Goal: Task Accomplishment & Management: Use online tool/utility

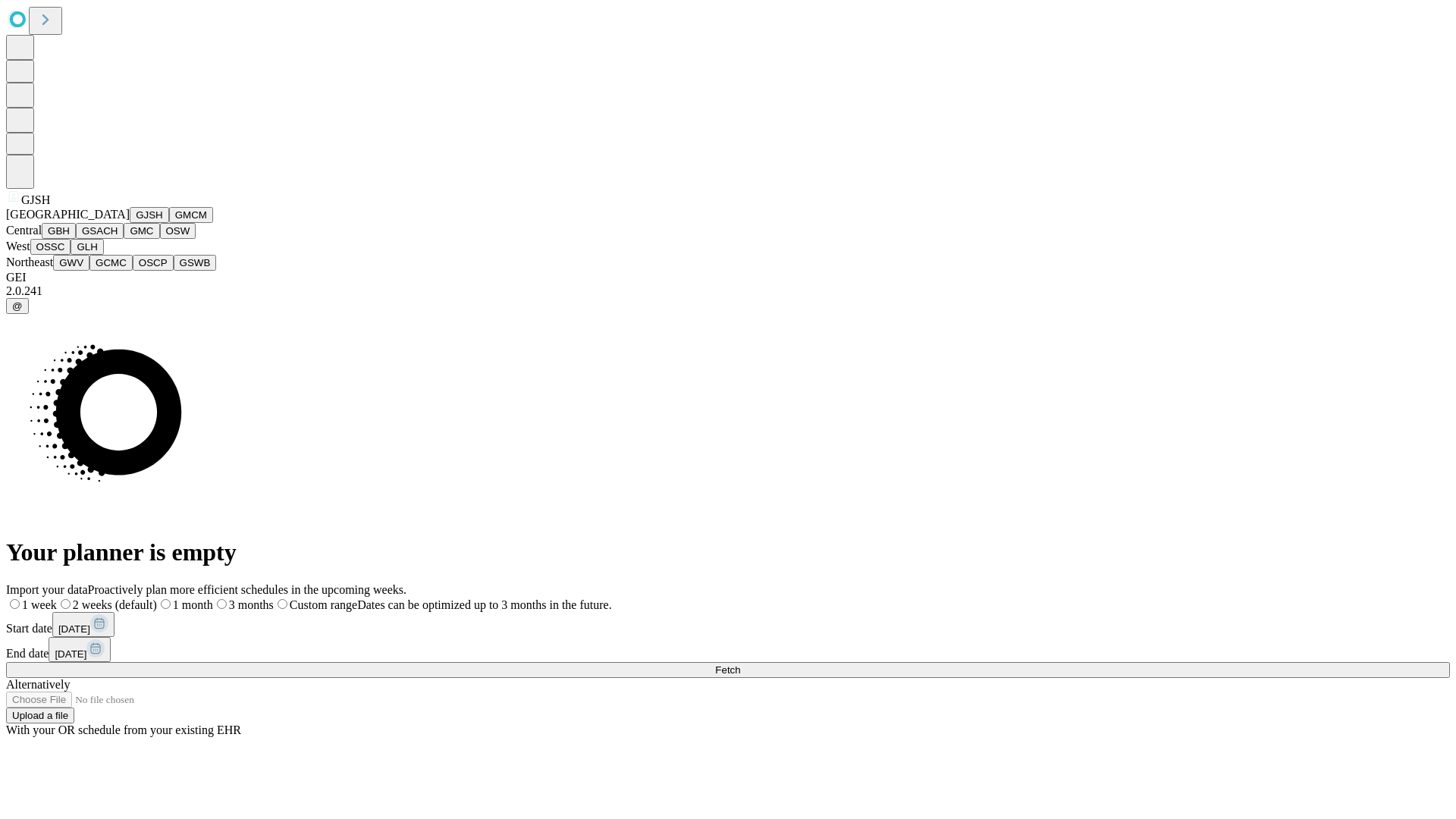
click at [130, 223] on button "GJSH" at bounding box center [149, 215] width 39 height 16
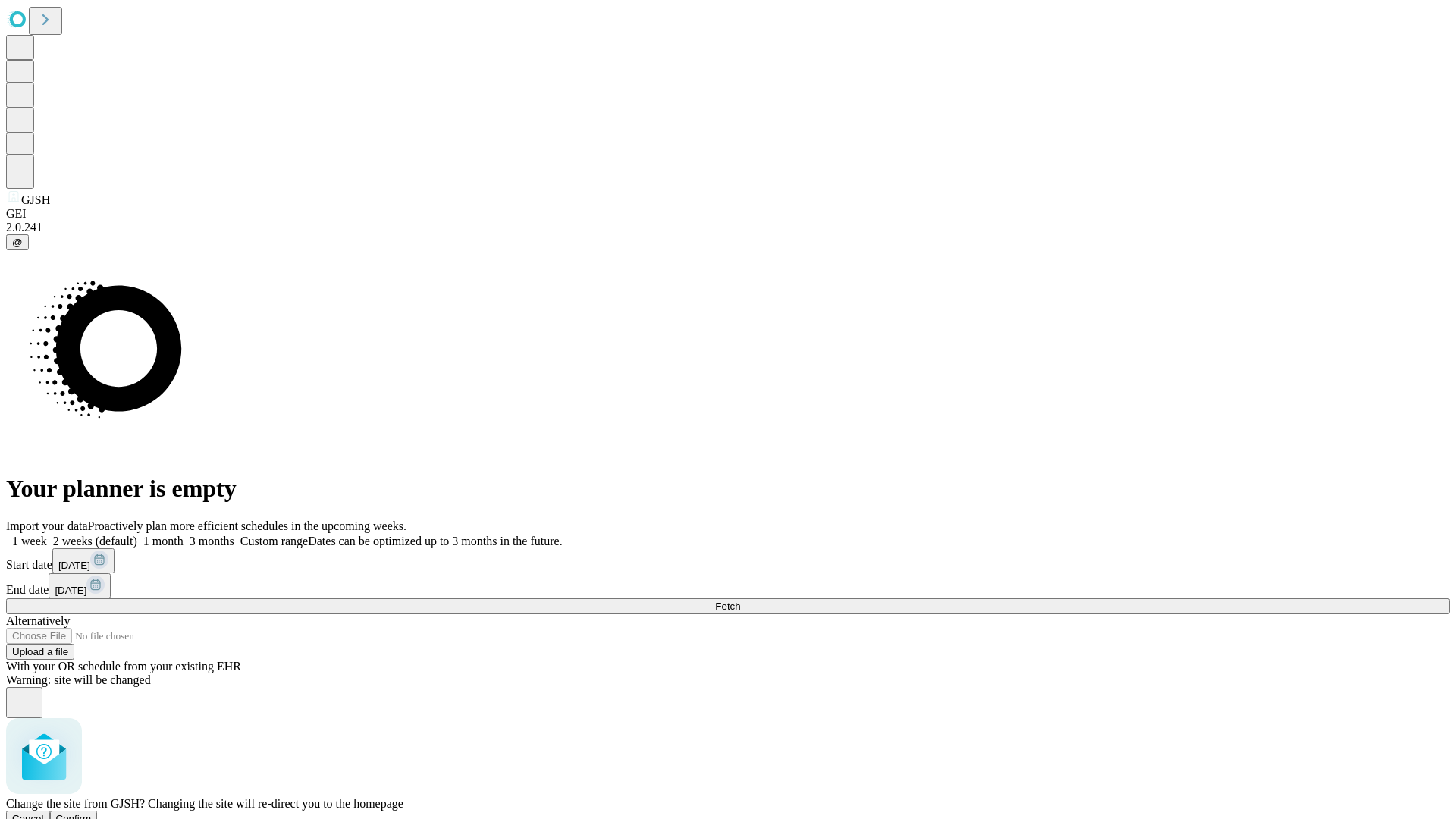
click at [91, 813] on span "Confirm" at bounding box center [74, 819] width 35 height 12
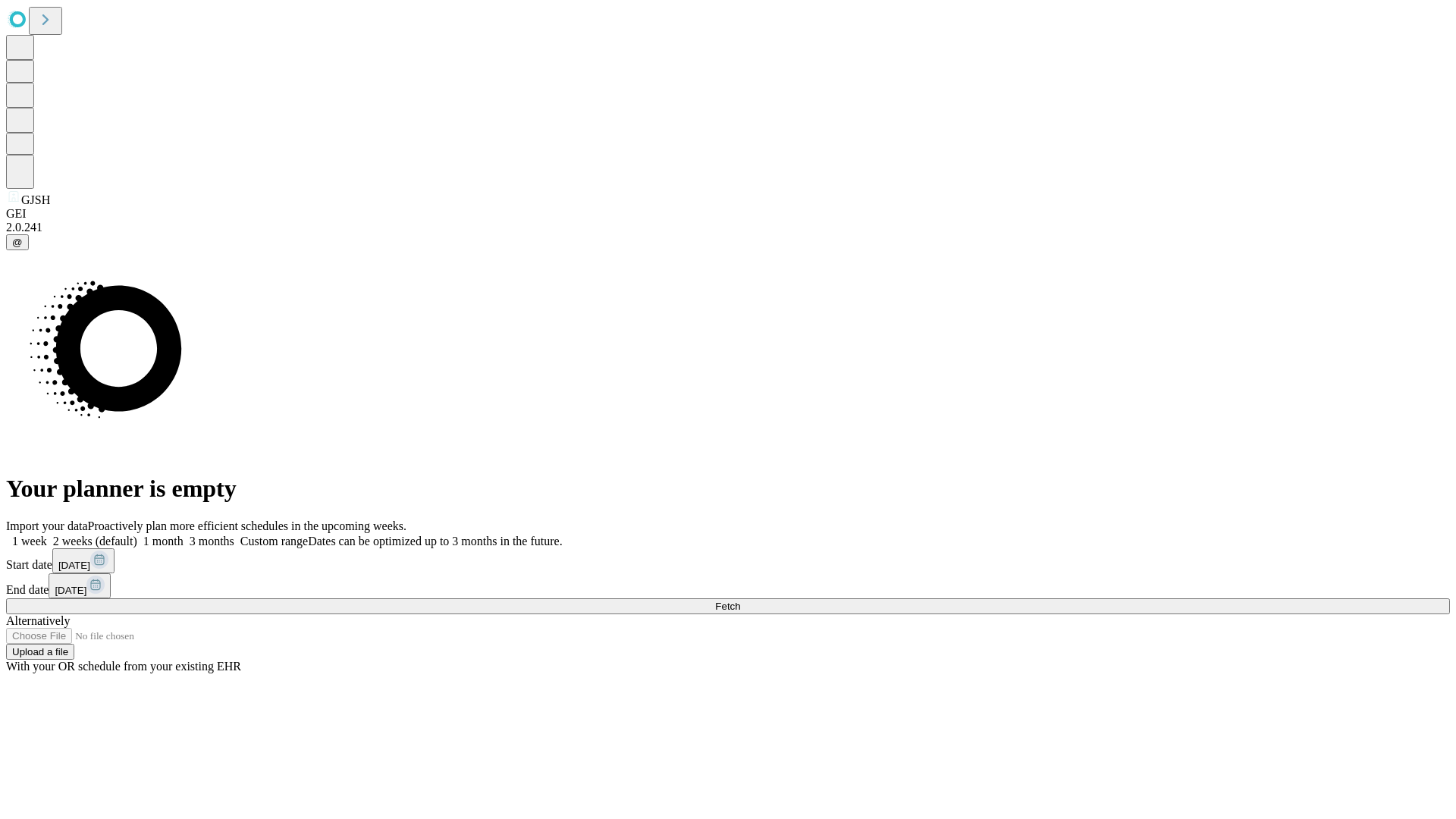
click at [47, 535] on label "1 week" at bounding box center [26, 540] width 41 height 13
click at [740, 601] on span "Fetch" at bounding box center [727, 607] width 25 height 12
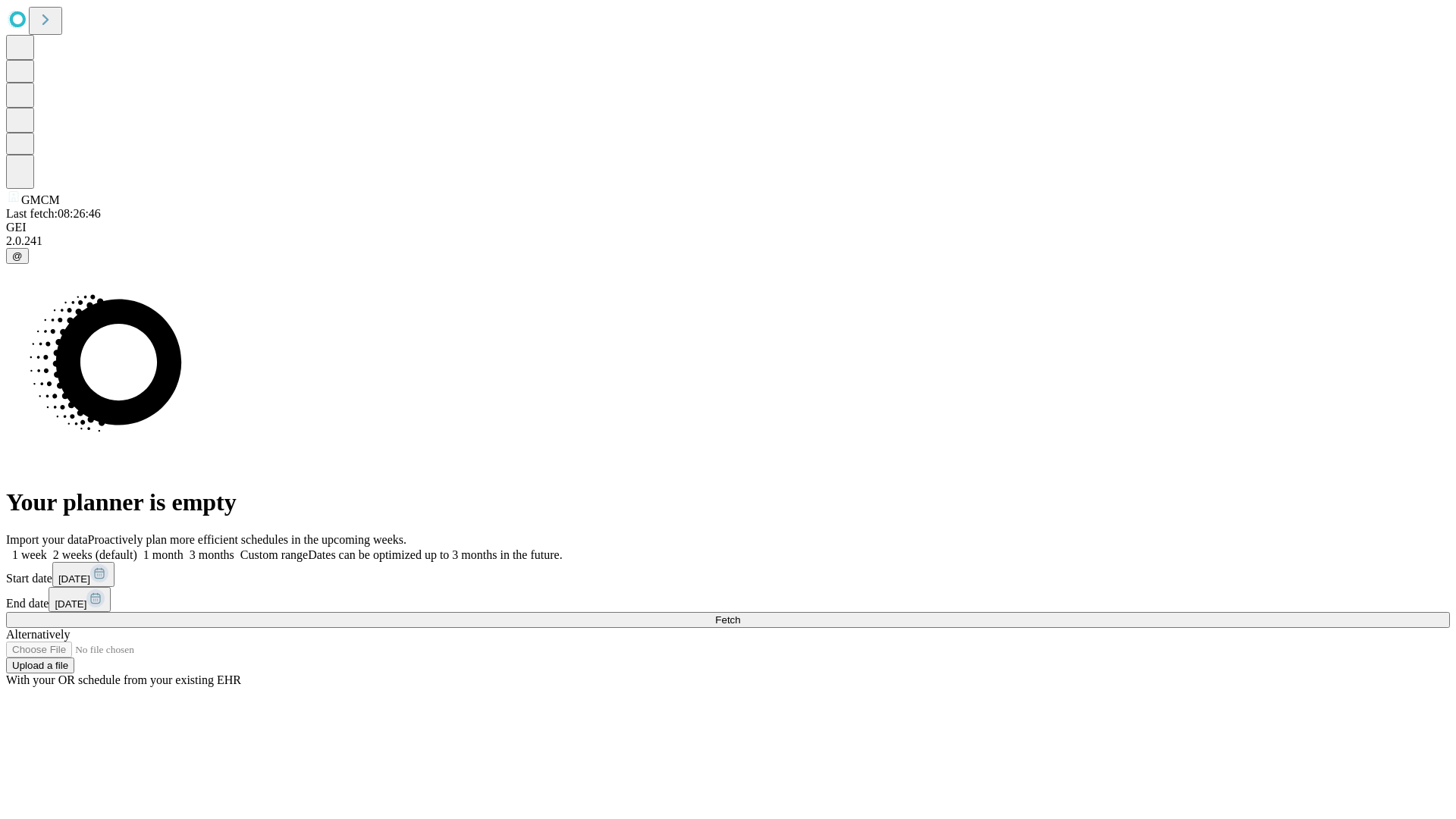
click at [47, 549] on label "1 week" at bounding box center [26, 555] width 41 height 13
click at [740, 614] on span "Fetch" at bounding box center [727, 620] width 25 height 12
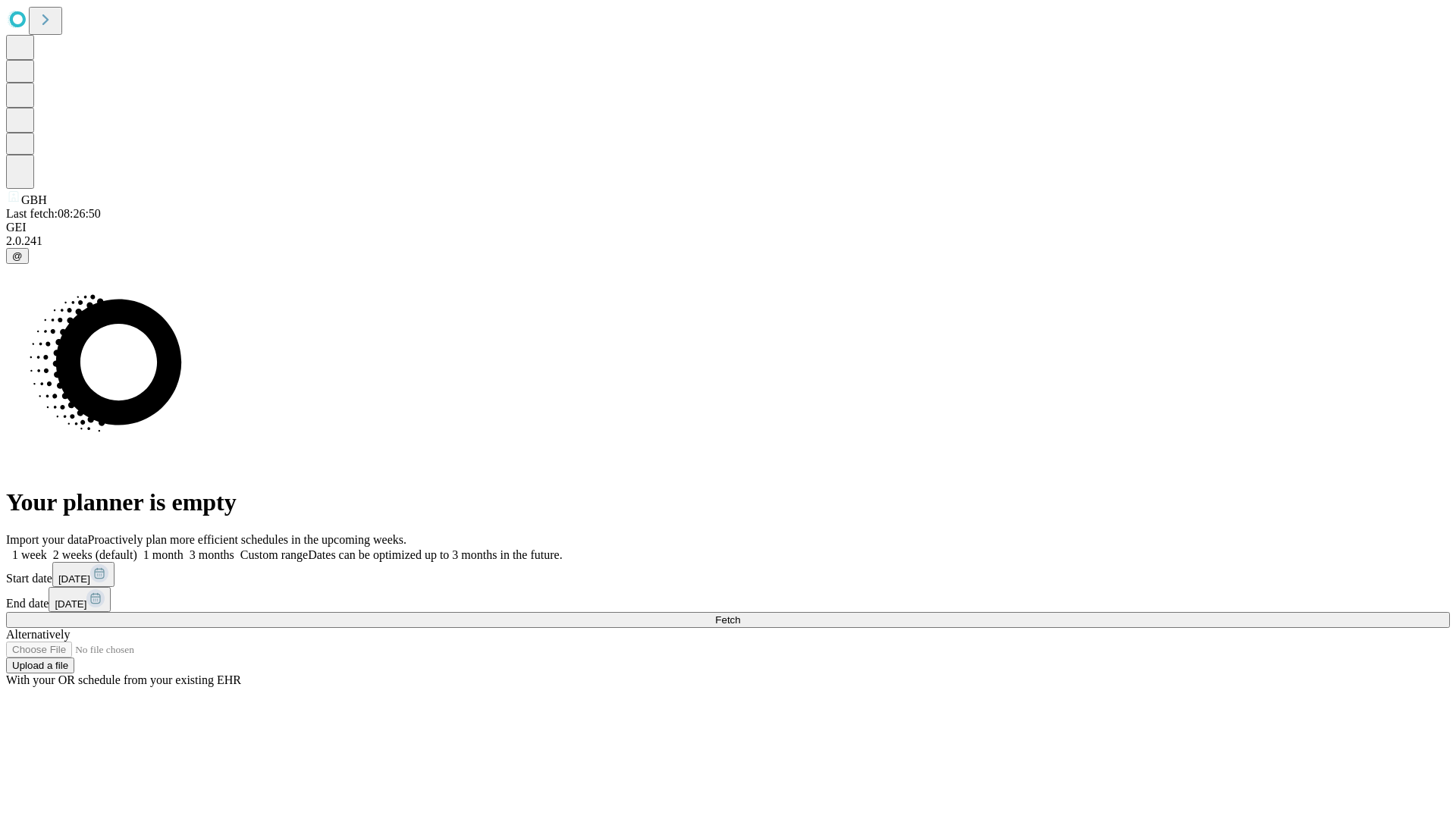
click at [47, 549] on label "1 week" at bounding box center [26, 555] width 41 height 13
click at [740, 614] on span "Fetch" at bounding box center [727, 620] width 25 height 12
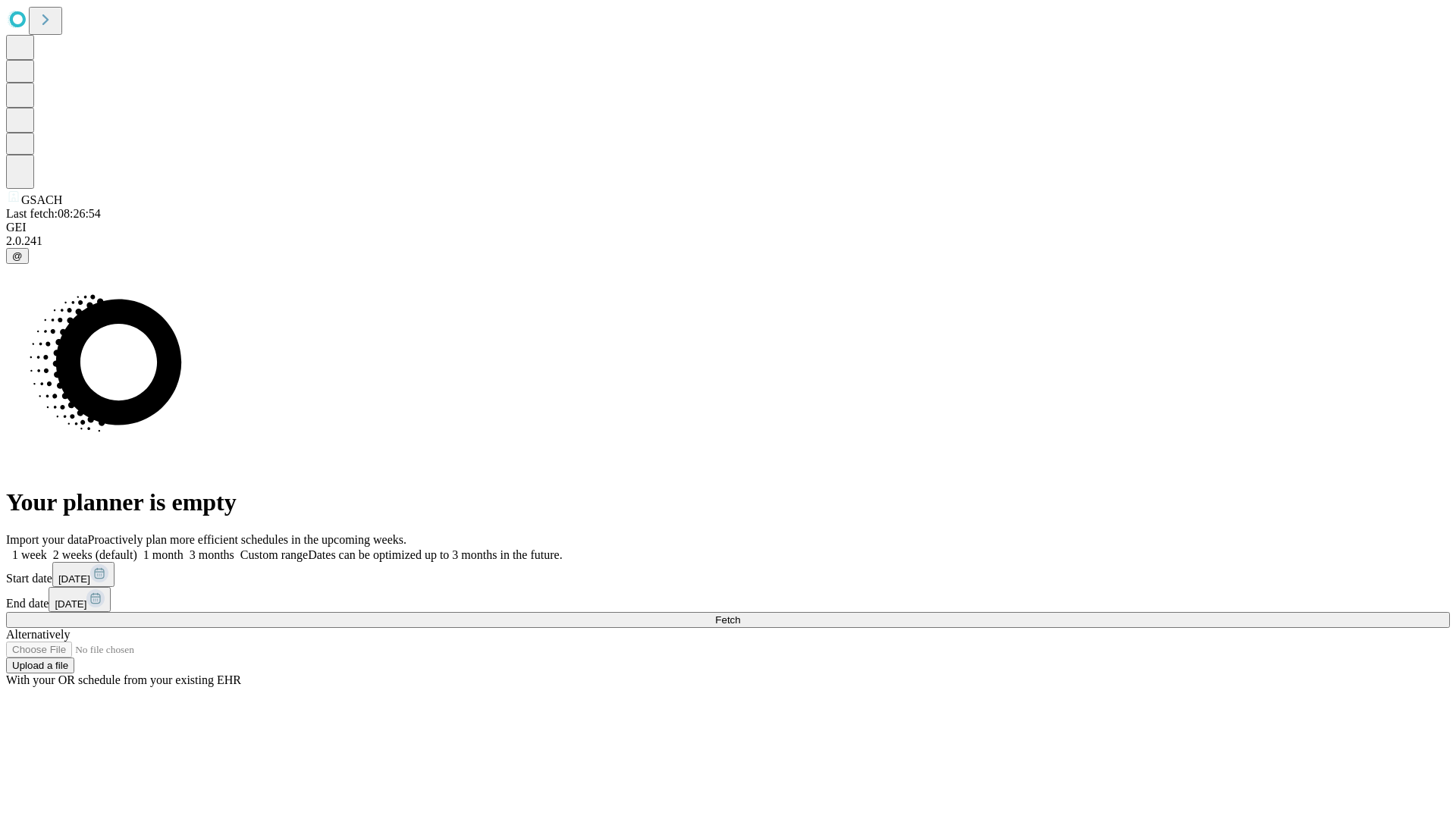
click at [47, 549] on label "1 week" at bounding box center [26, 555] width 41 height 13
click at [740, 614] on span "Fetch" at bounding box center [727, 620] width 25 height 12
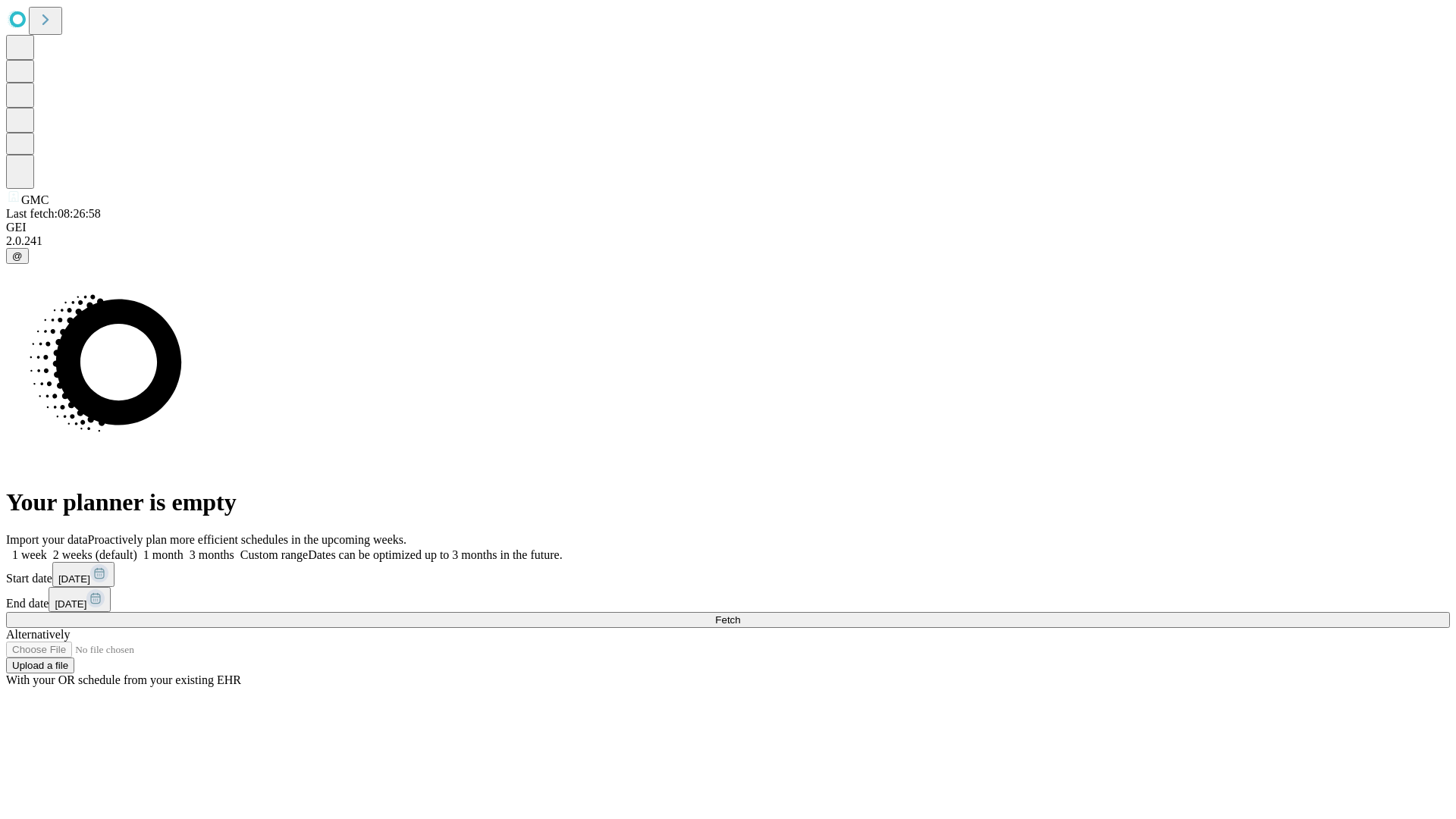
click at [47, 549] on label "1 week" at bounding box center [26, 555] width 41 height 13
click at [740, 614] on span "Fetch" at bounding box center [727, 620] width 25 height 12
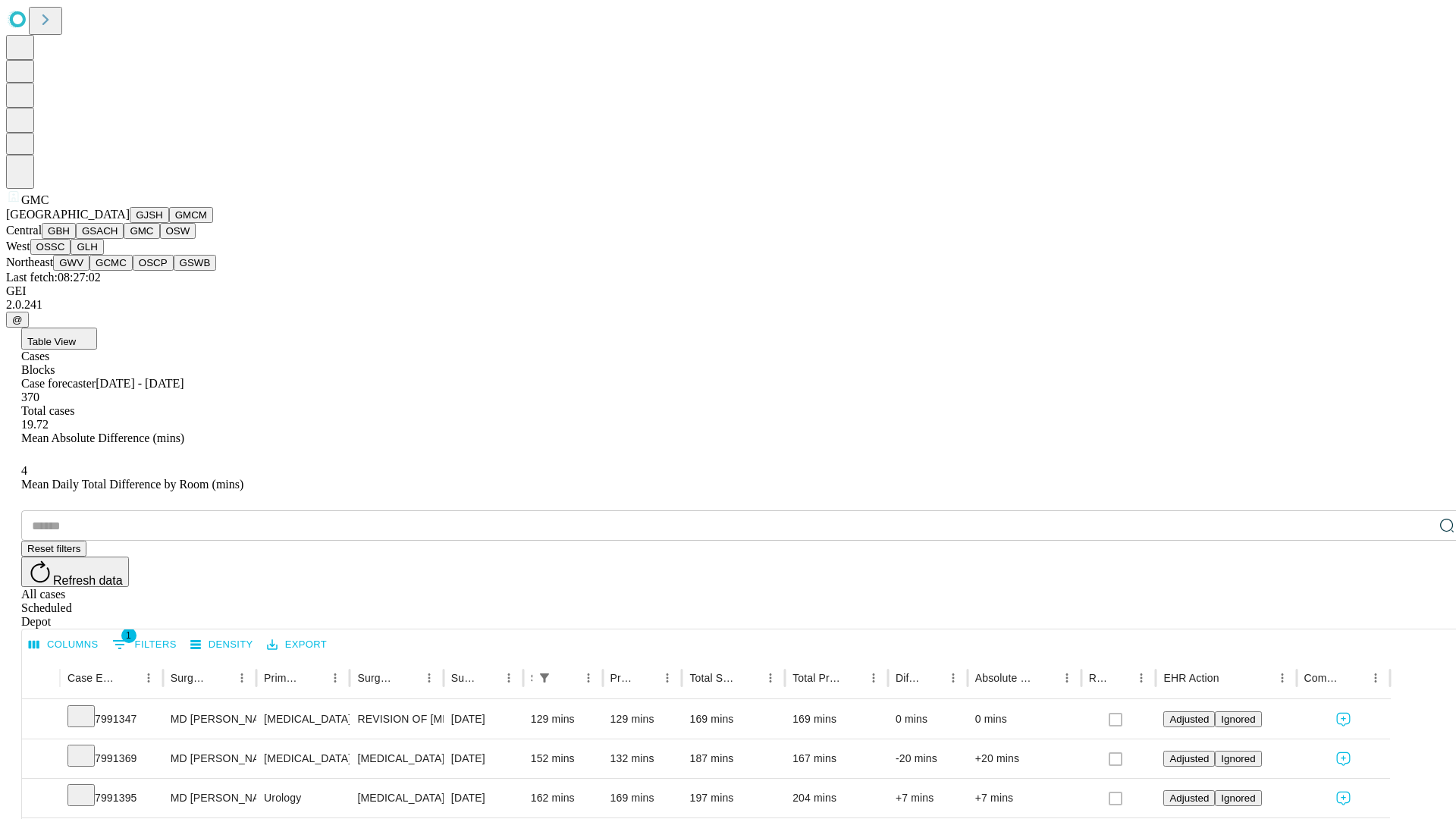
click at [160, 239] on button "OSW" at bounding box center [178, 231] width 36 height 16
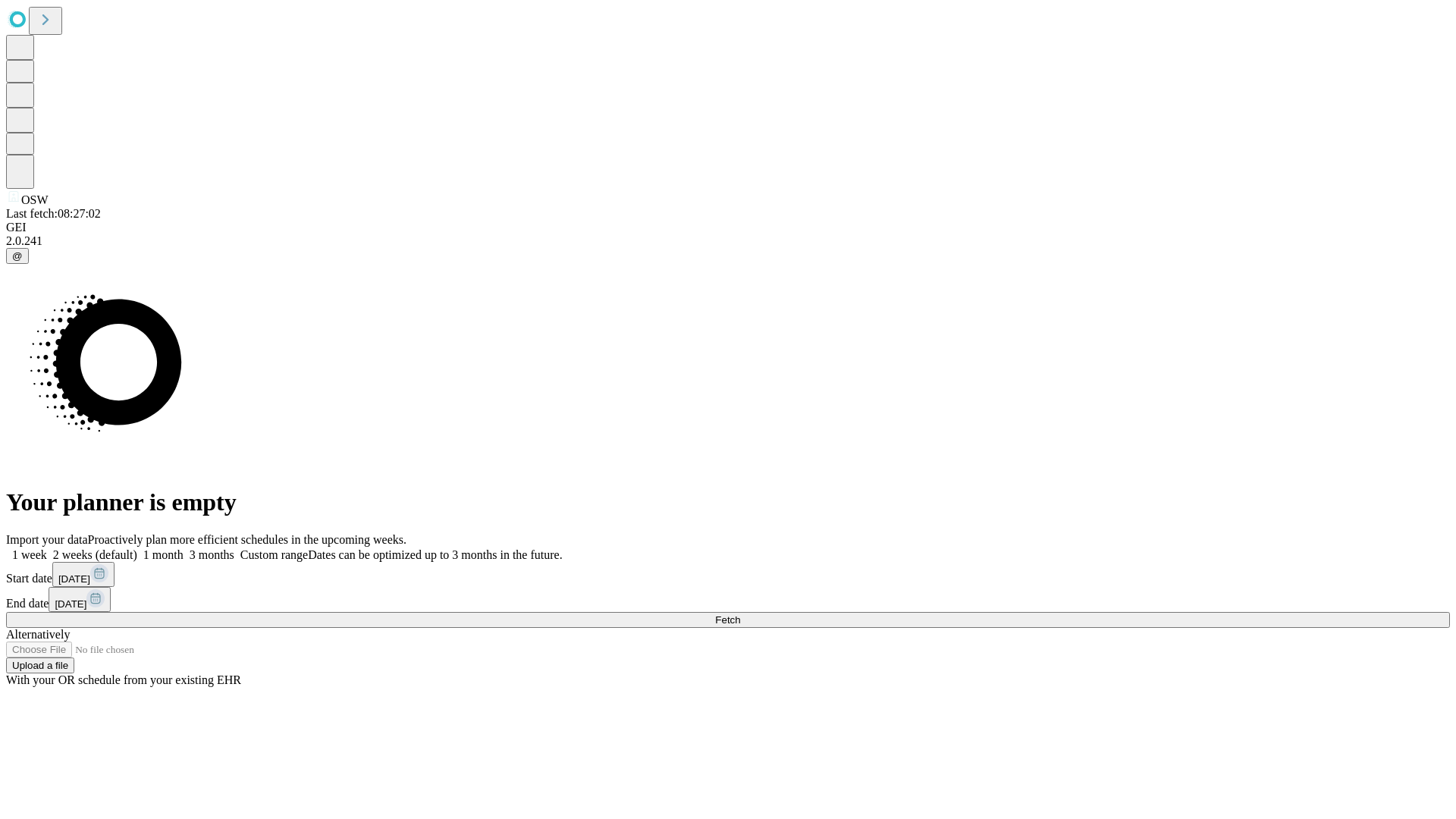
click at [47, 549] on label "1 week" at bounding box center [26, 555] width 41 height 13
click at [740, 614] on span "Fetch" at bounding box center [727, 620] width 25 height 12
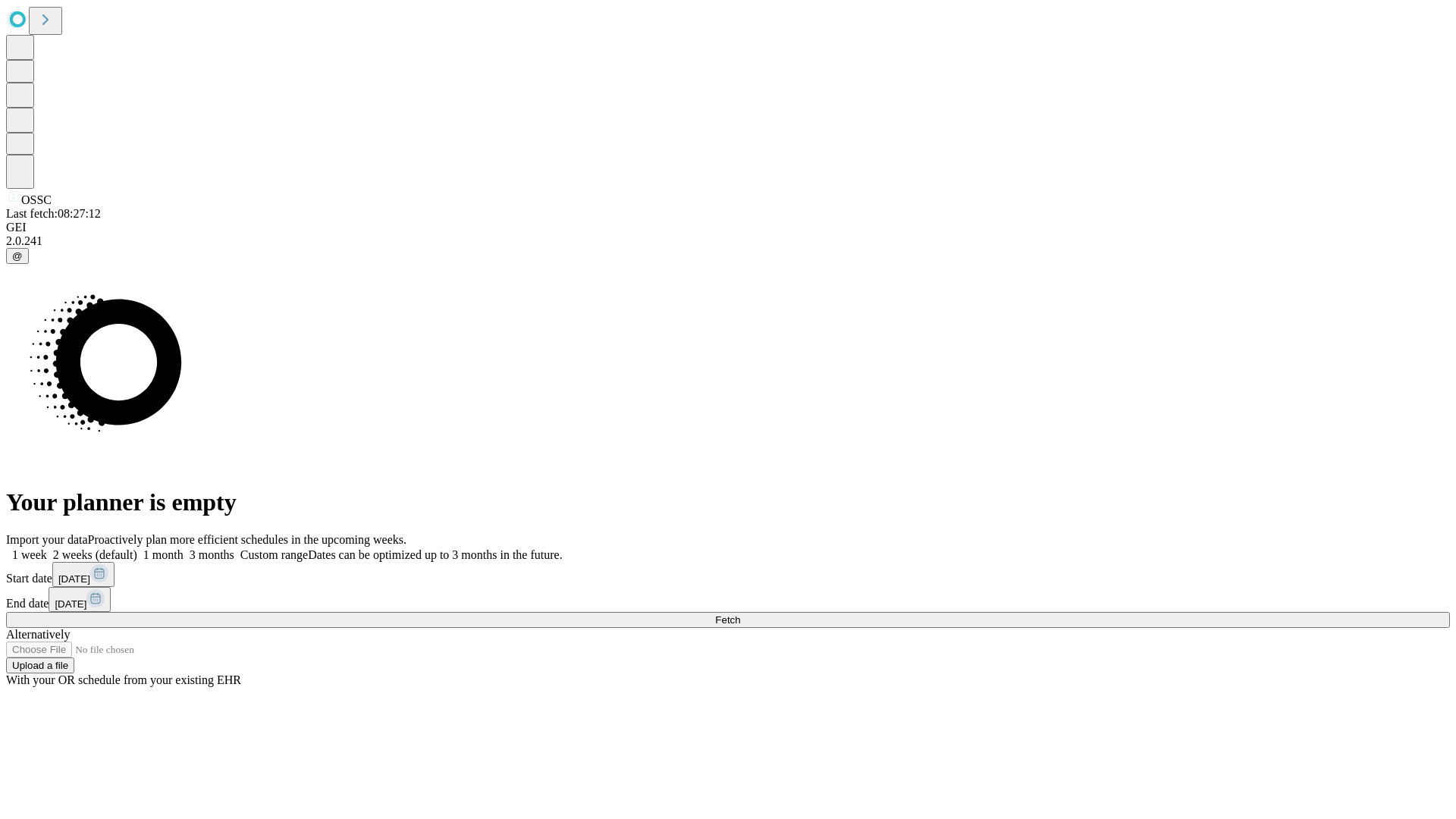
click at [47, 549] on label "1 week" at bounding box center [26, 555] width 41 height 13
click at [740, 614] on span "Fetch" at bounding box center [727, 620] width 25 height 12
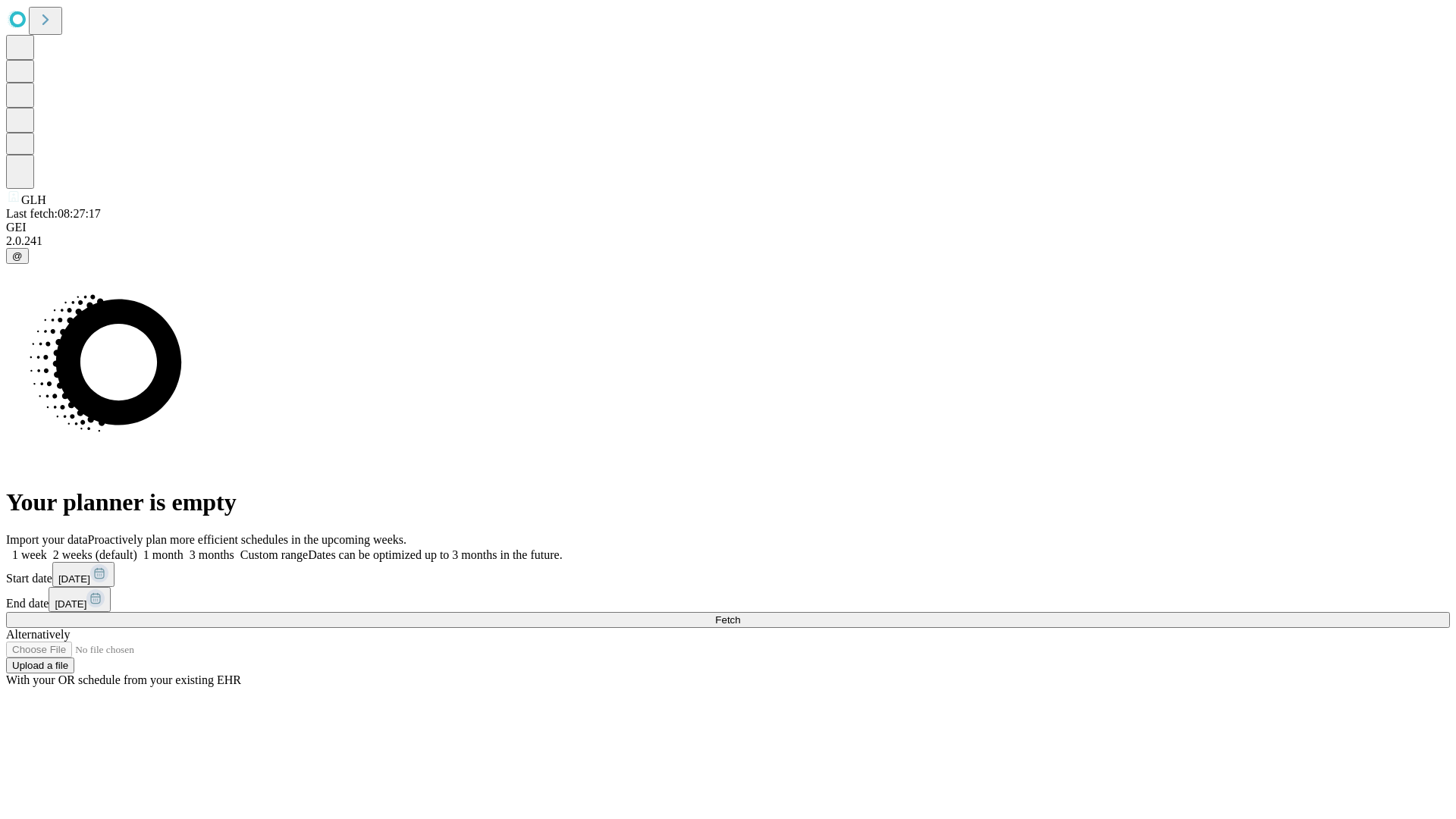
click at [47, 549] on label "1 week" at bounding box center [26, 555] width 41 height 13
click at [740, 614] on span "Fetch" at bounding box center [727, 620] width 25 height 12
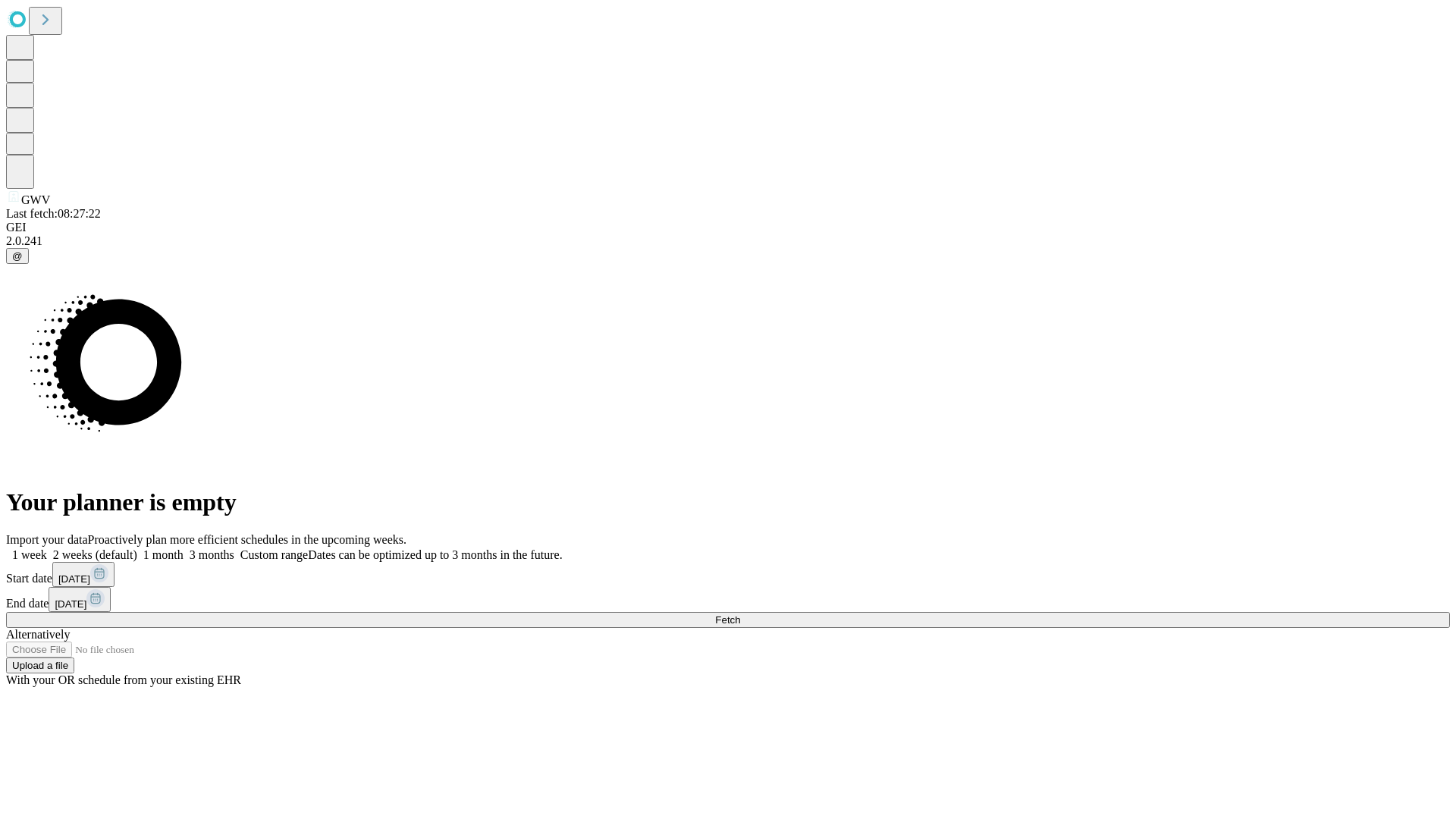
click at [47, 549] on label "1 week" at bounding box center [26, 555] width 41 height 13
click at [740, 614] on span "Fetch" at bounding box center [727, 620] width 25 height 12
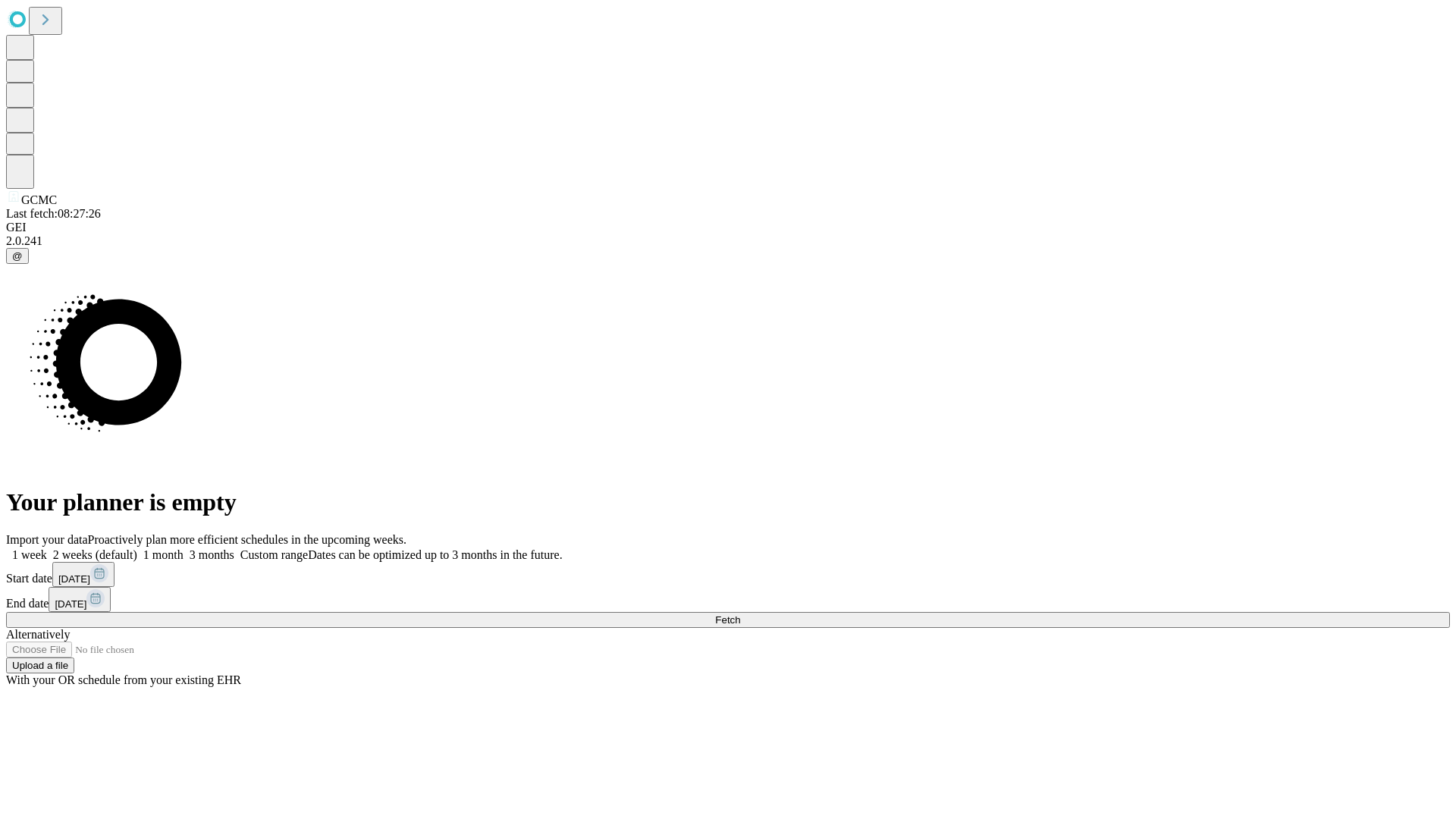
click at [47, 549] on label "1 week" at bounding box center [26, 555] width 41 height 13
click at [740, 614] on span "Fetch" at bounding box center [727, 620] width 25 height 12
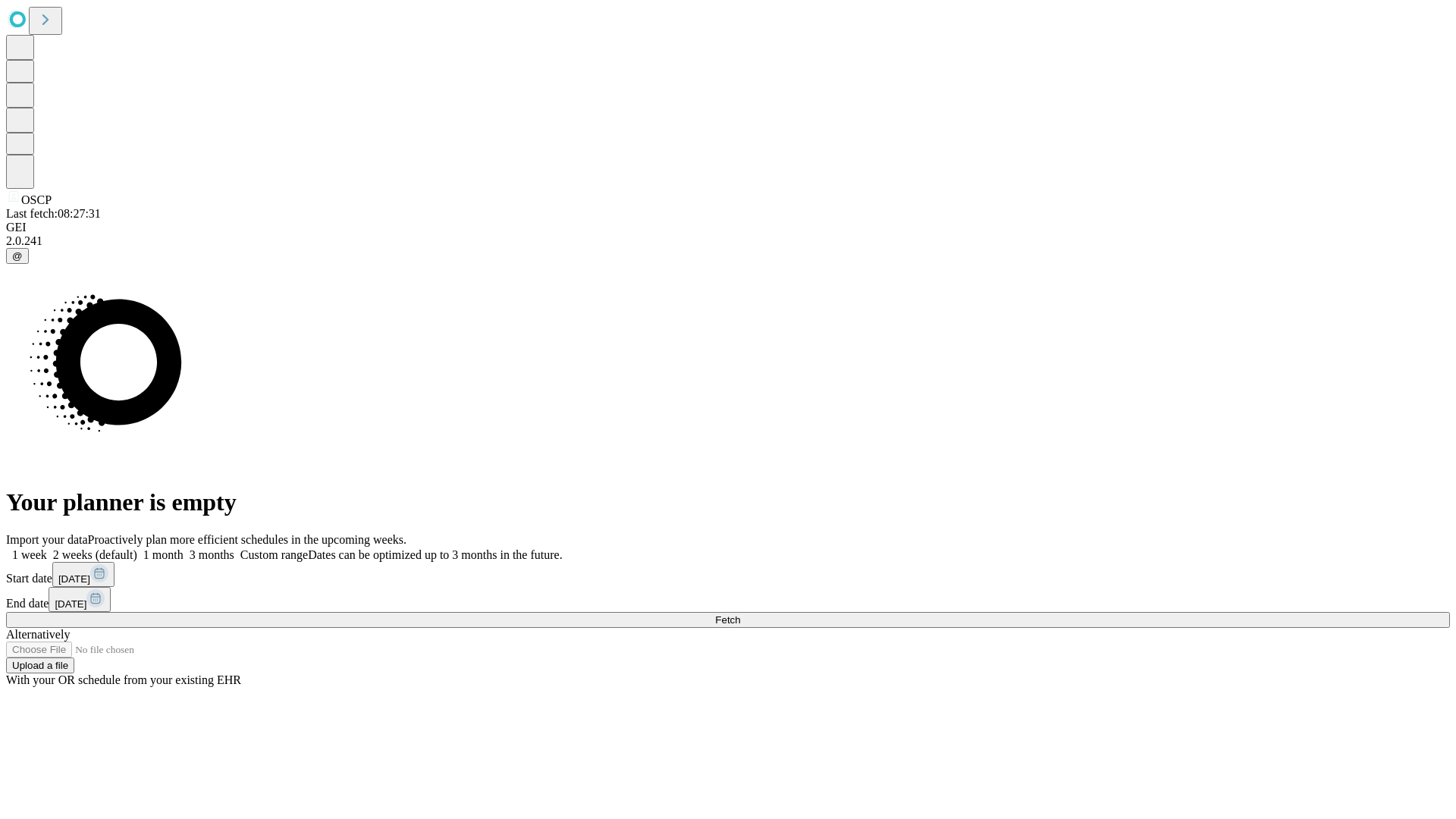
click at [740, 614] on span "Fetch" at bounding box center [727, 620] width 25 height 12
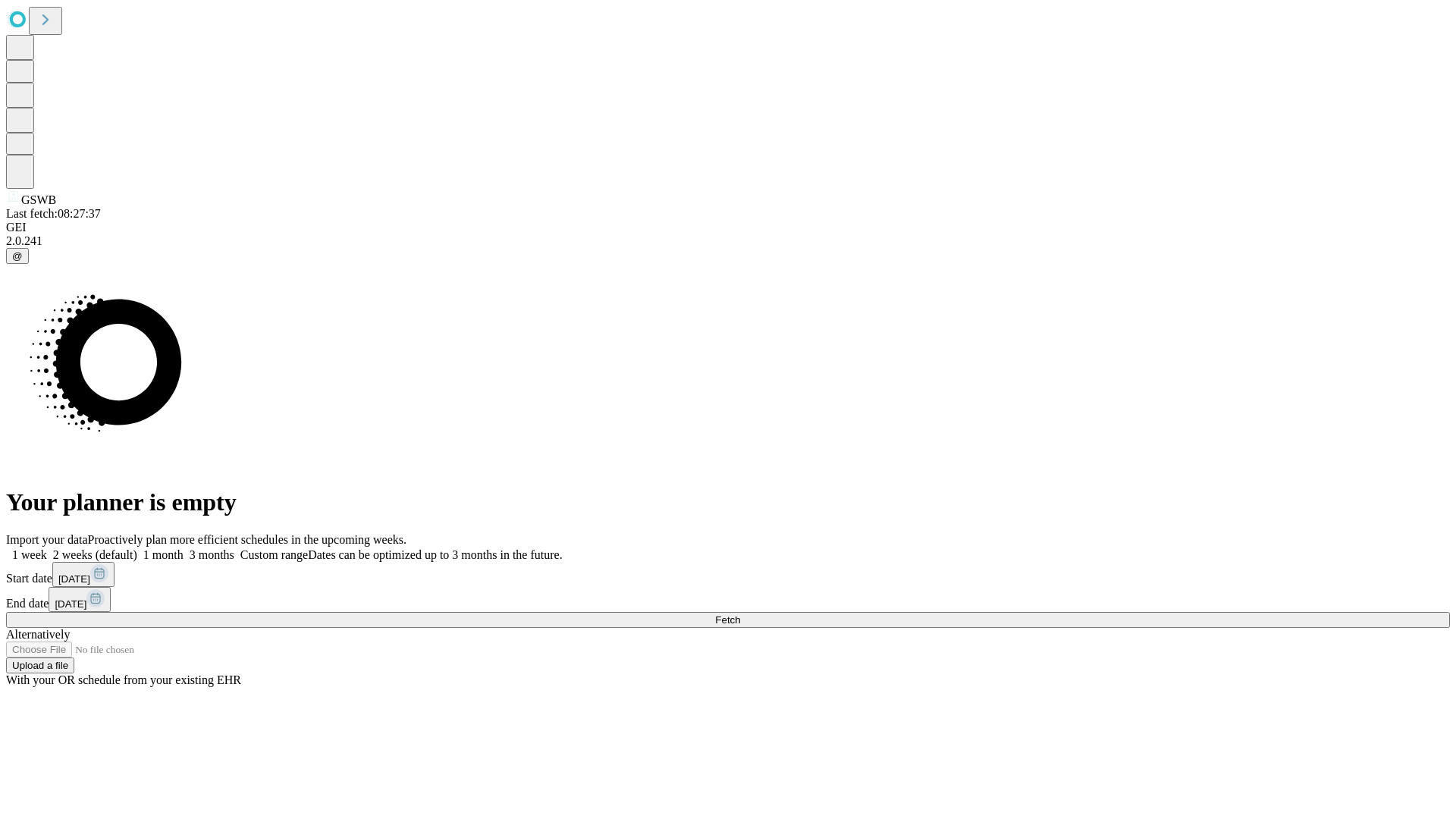
click at [740, 614] on span "Fetch" at bounding box center [727, 620] width 25 height 12
